Goal: Information Seeking & Learning: Learn about a topic

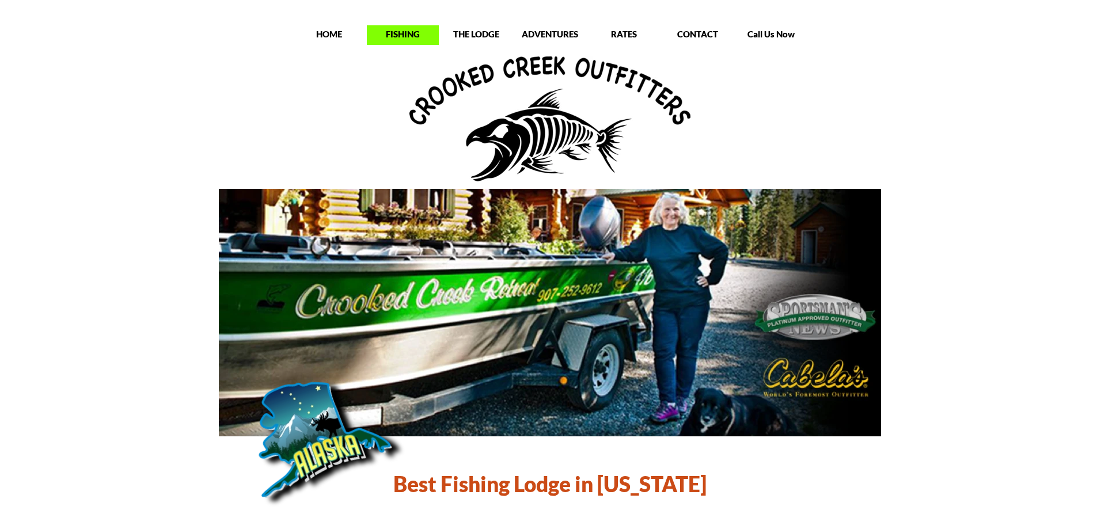
click at [414, 36] on p "FISHING" at bounding box center [403, 34] width 72 height 12
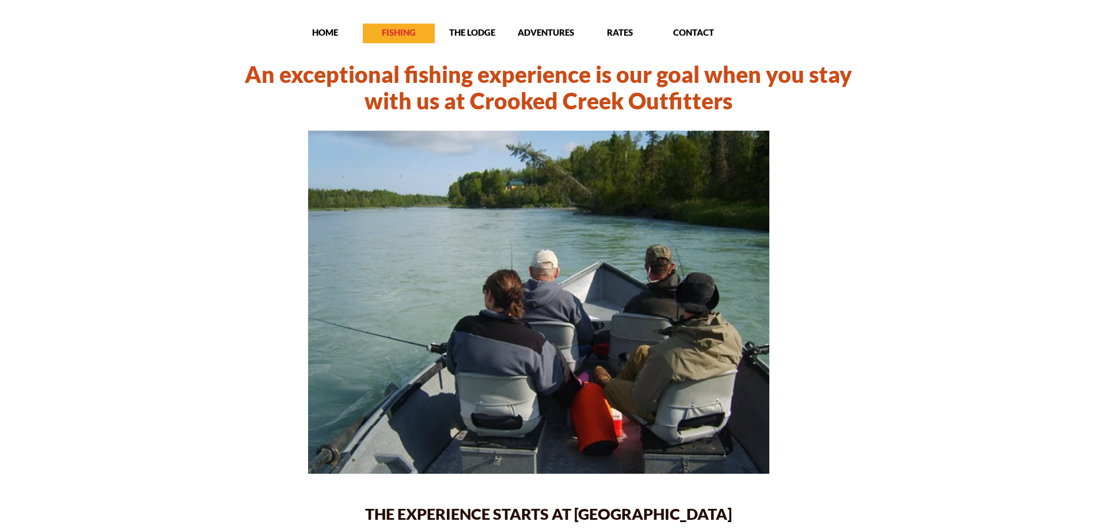
click at [400, 33] on p "FISHING" at bounding box center [399, 32] width 72 height 12
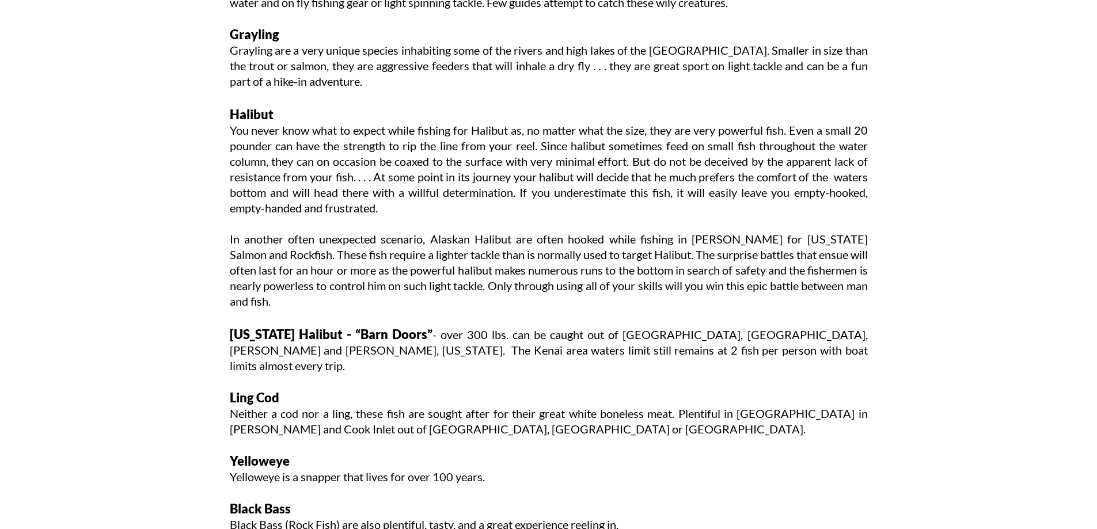
scroll to position [1901, 0]
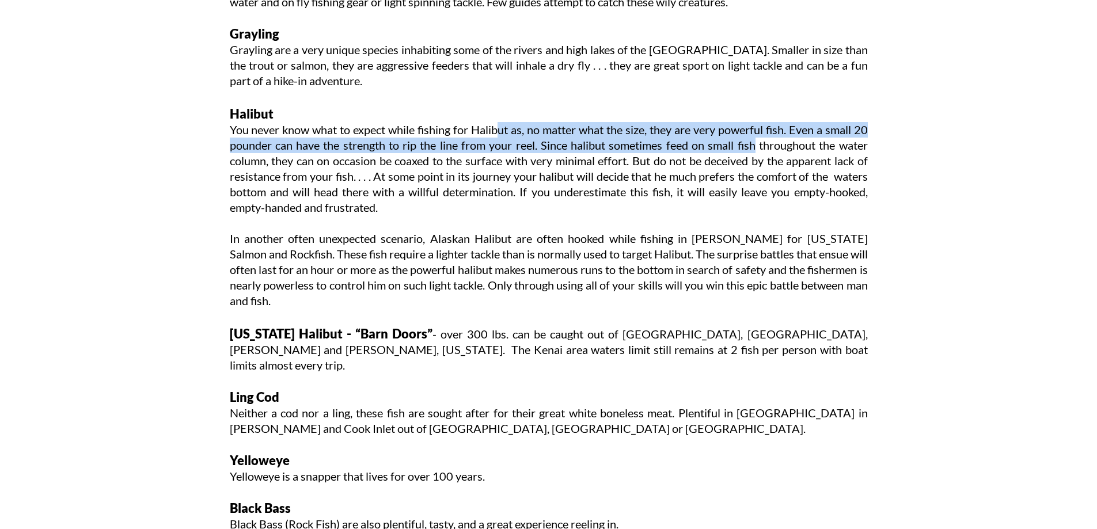
drag, startPoint x: 501, startPoint y: 130, endPoint x: 752, endPoint y: 142, distance: 250.9
click at [752, 142] on p "You never know what to expect while fishing for Halibut as, no matter what the …" at bounding box center [549, 168] width 638 height 93
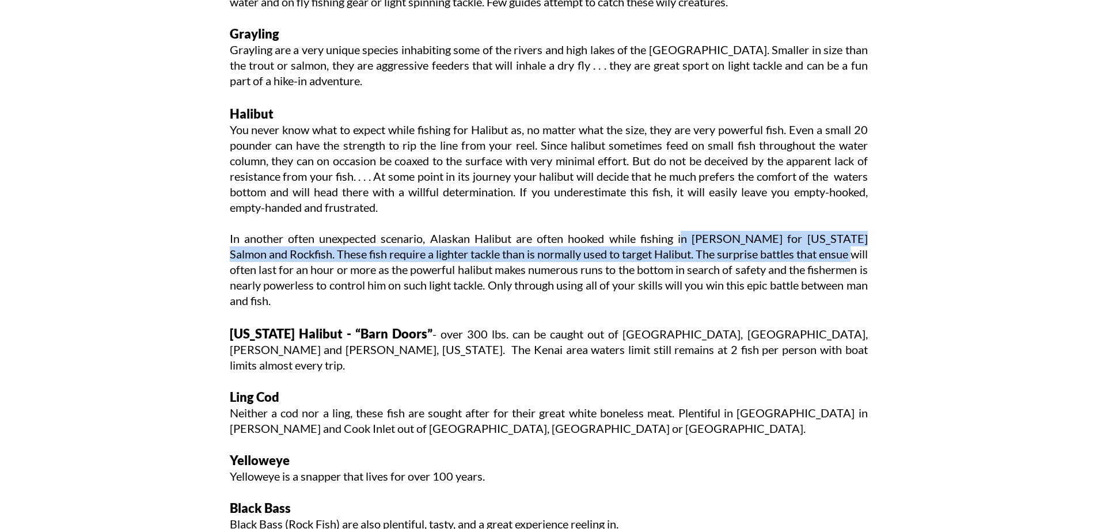
drag, startPoint x: 662, startPoint y: 242, endPoint x: 817, endPoint y: 248, distance: 154.5
click at [817, 248] on p "In another often unexpected scenario, Alaskan Halibut are often hooked while fi…" at bounding box center [549, 270] width 638 height 78
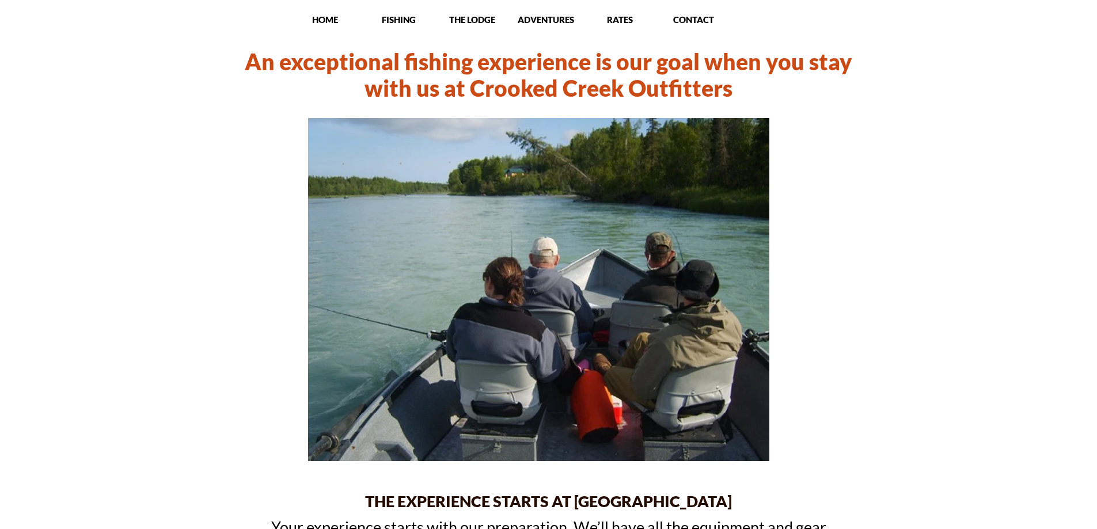
scroll to position [0, 0]
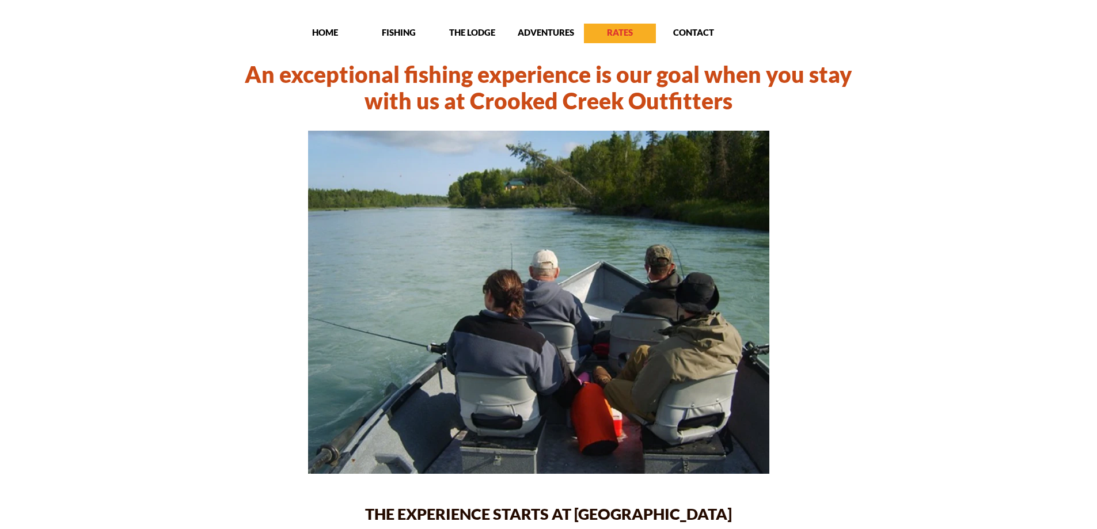
click at [616, 37] on p "RATES" at bounding box center [620, 32] width 72 height 12
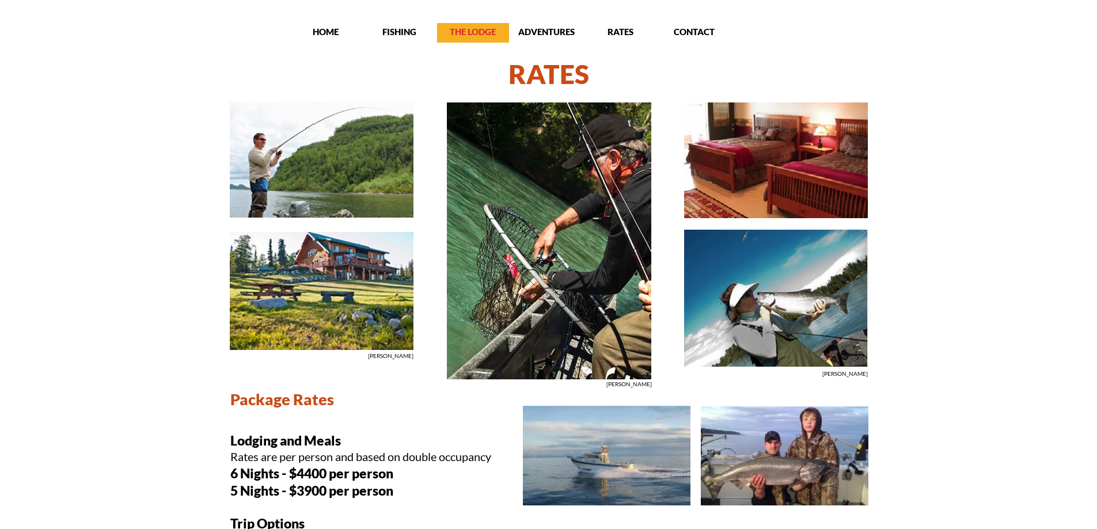
click at [482, 31] on p "THE LODGE" at bounding box center [473, 32] width 72 height 12
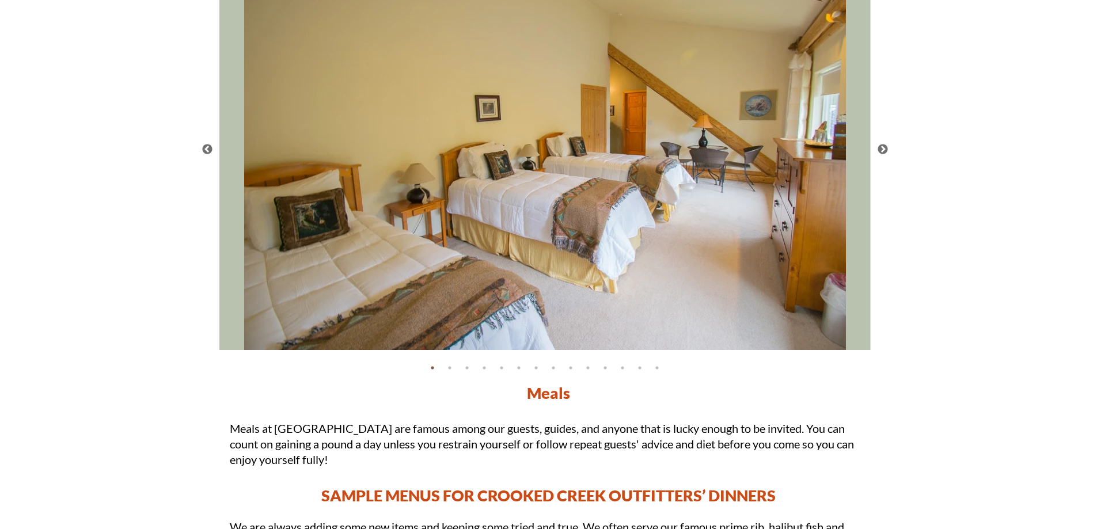
scroll to position [2131, 0]
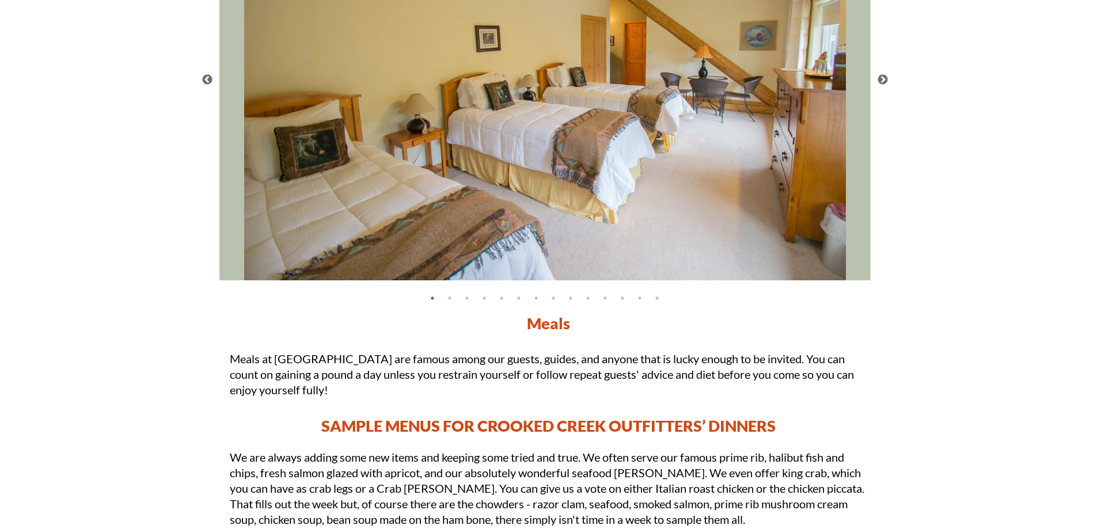
click at [554, 191] on img at bounding box center [544, 79] width 651 height 401
click at [888, 78] on button "Next" at bounding box center [883, 80] width 12 height 12
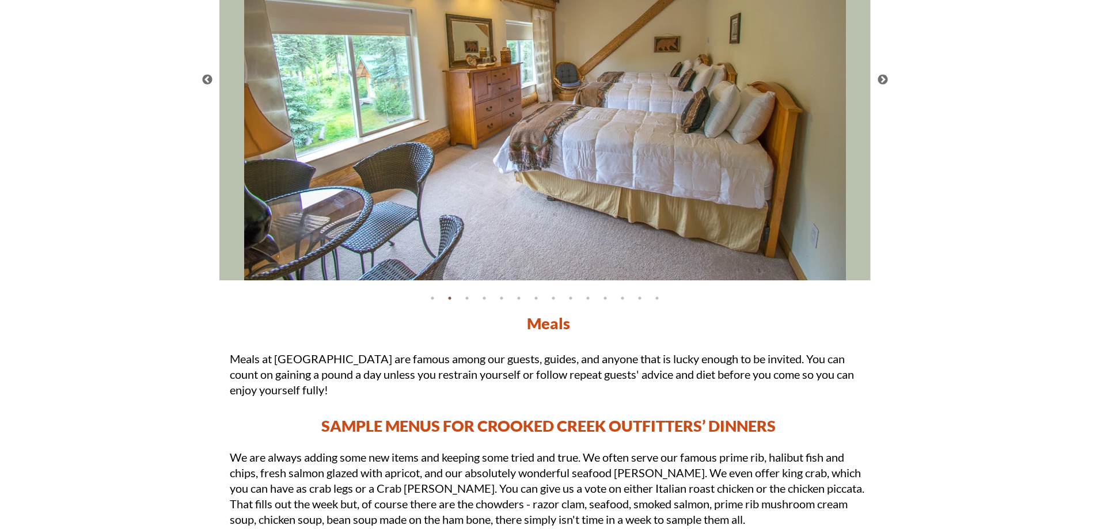
click at [888, 78] on button "Next" at bounding box center [883, 80] width 12 height 12
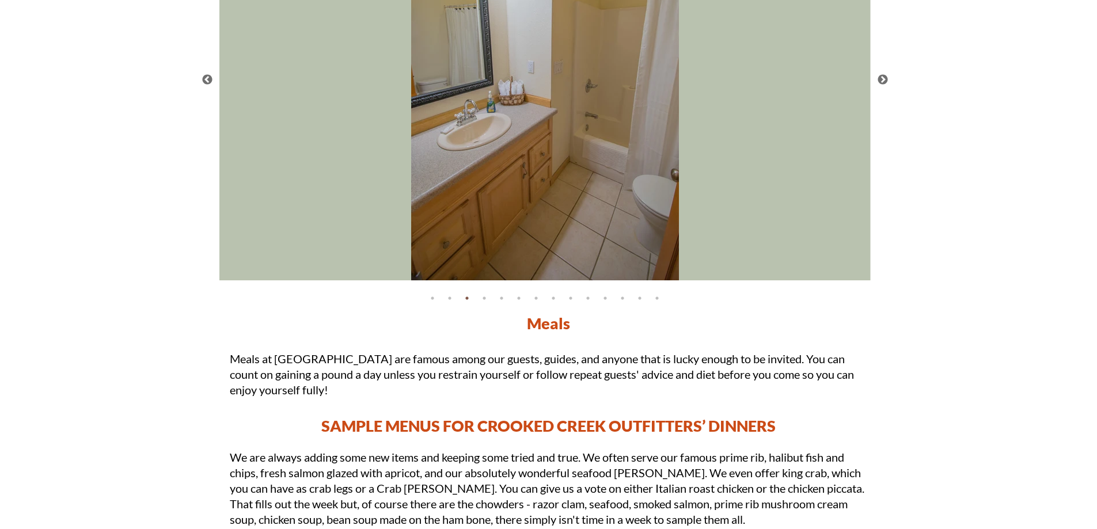
click at [888, 78] on button "Next" at bounding box center [883, 80] width 12 height 12
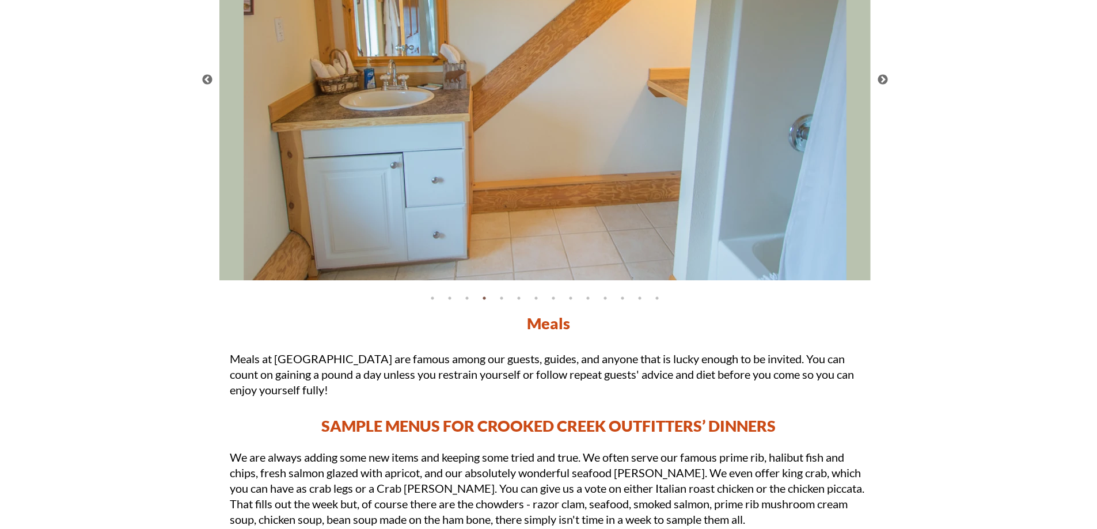
click at [888, 78] on button "Next" at bounding box center [883, 80] width 12 height 12
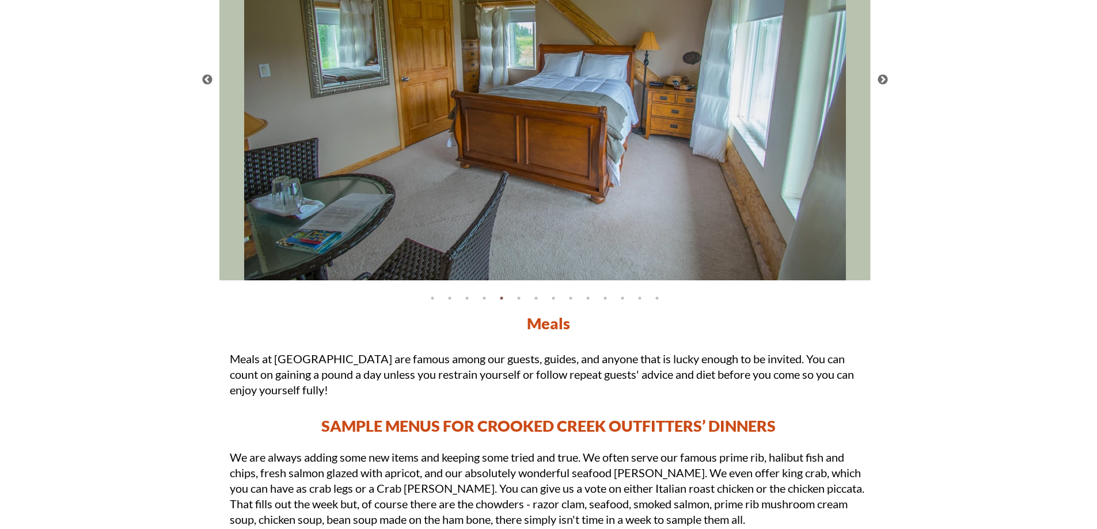
click at [888, 78] on button "Next" at bounding box center [883, 80] width 12 height 12
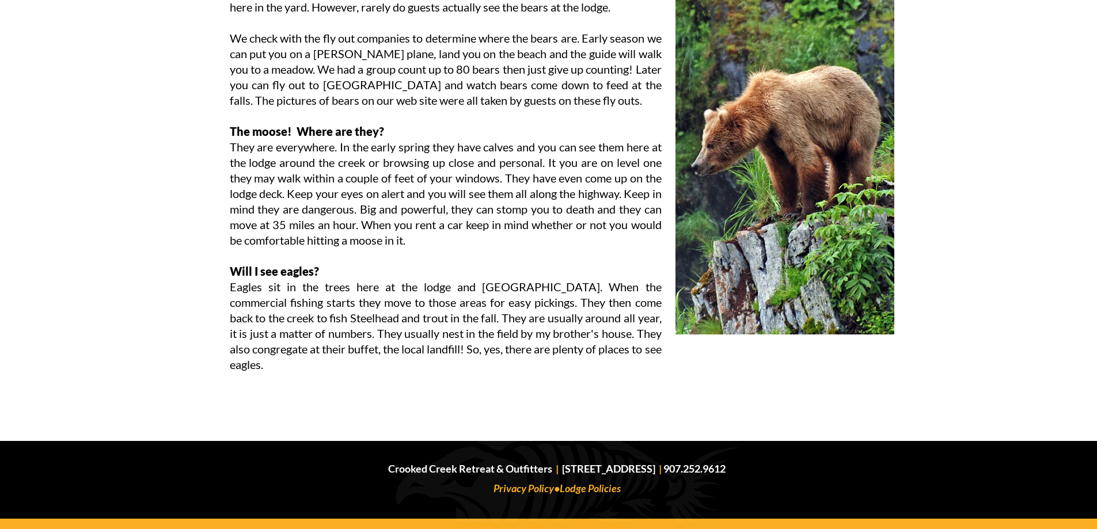
scroll to position [5127, 0]
